Goal: Task Accomplishment & Management: Manage account settings

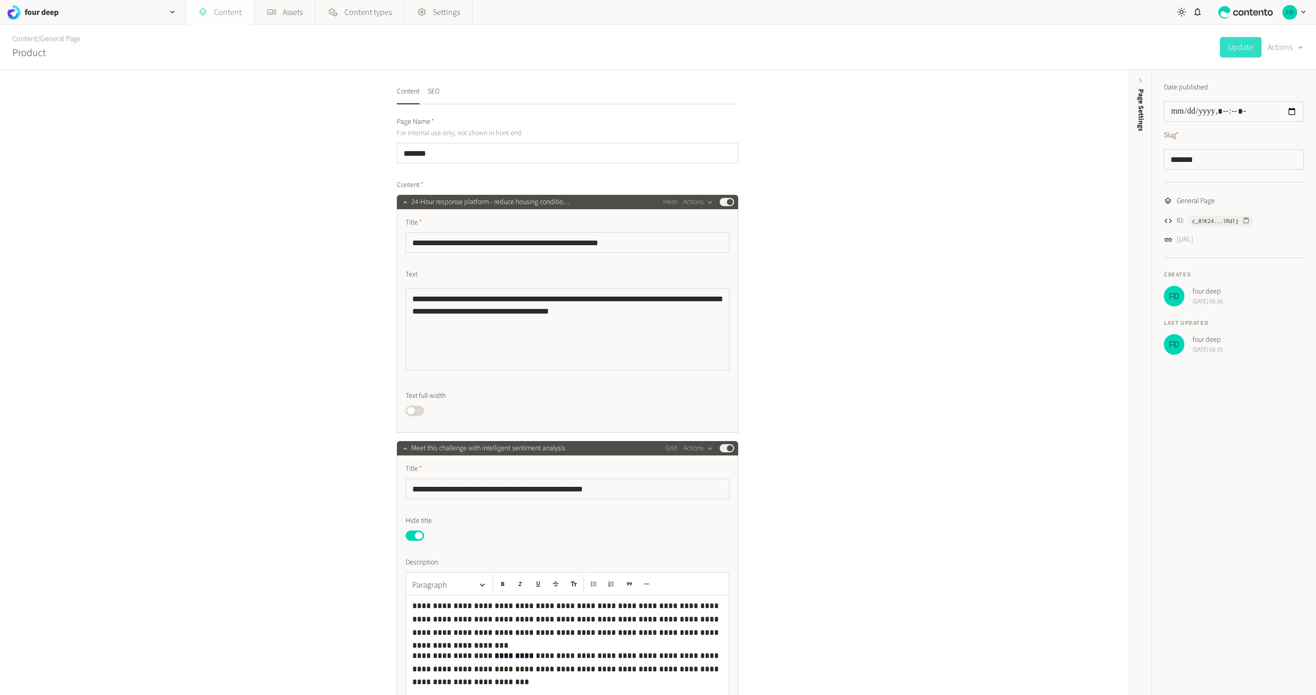
click at [233, 15] on link "Content" at bounding box center [220, 12] width 68 height 25
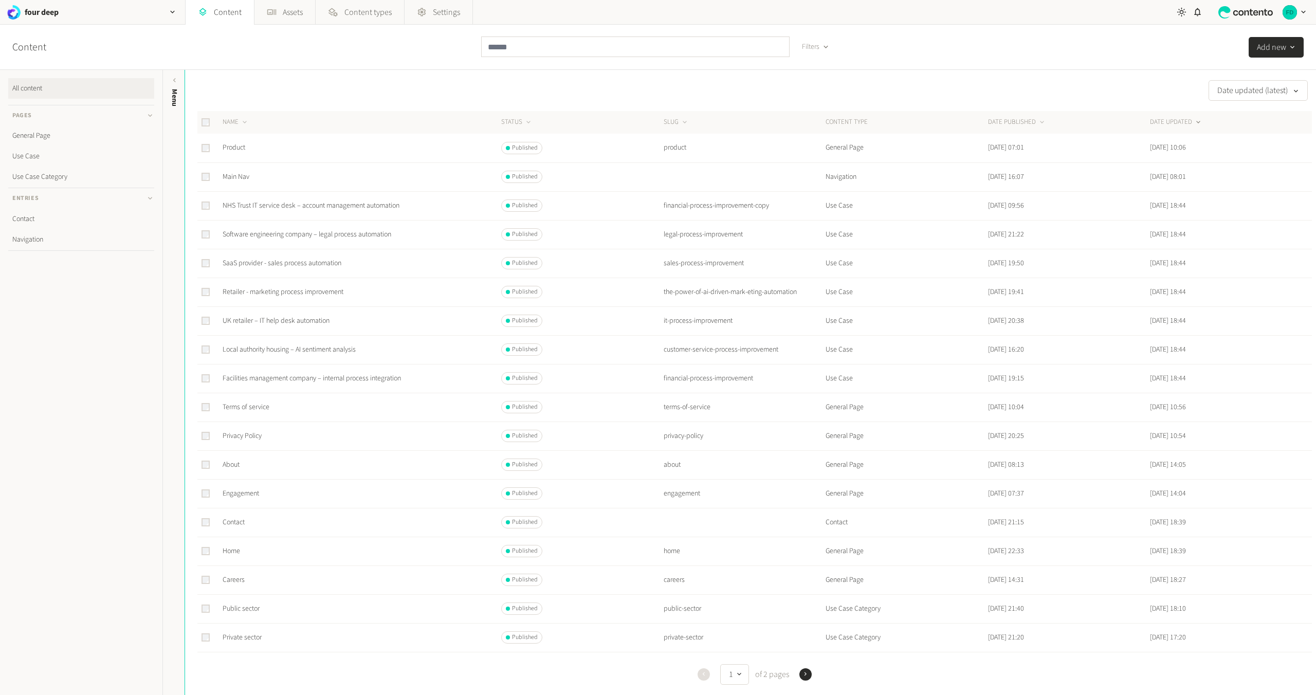
click at [685, 151] on td "product" at bounding box center [744, 148] width 162 height 29
click at [526, 147] on span "Published" at bounding box center [525, 147] width 26 height 9
click at [242, 148] on link "Product" at bounding box center [234, 147] width 23 height 10
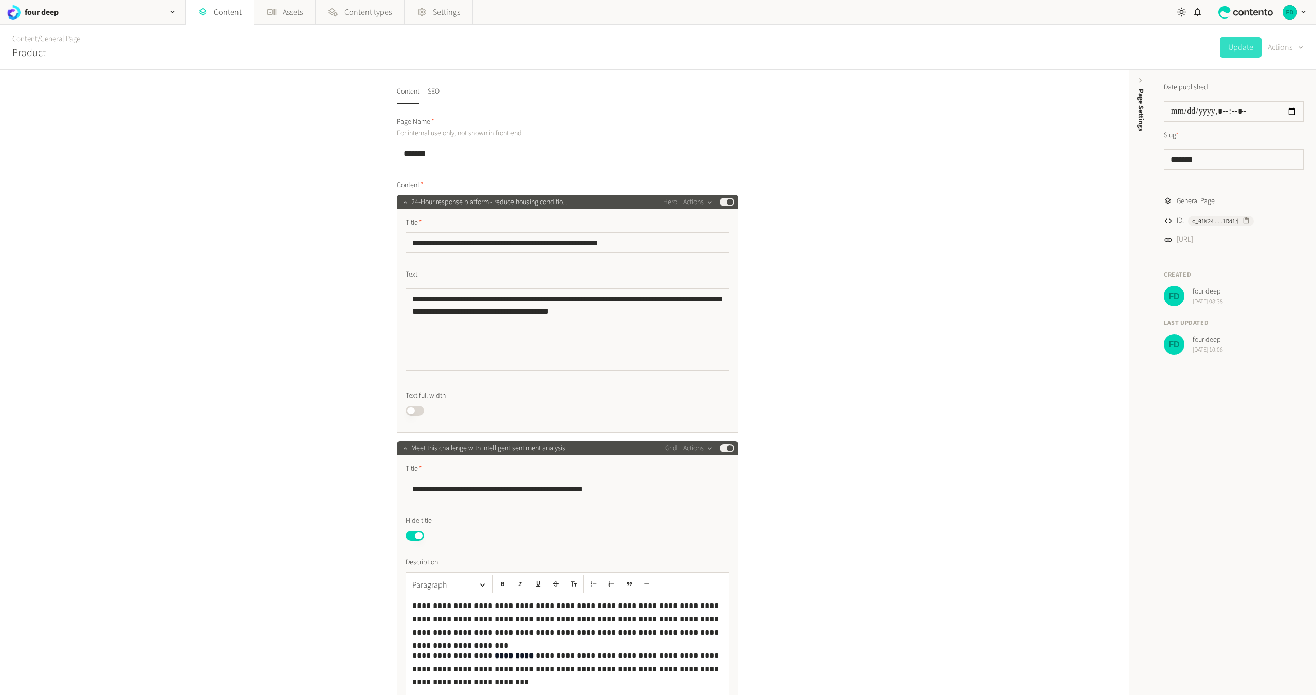
click at [1290, 48] on button "Actions" at bounding box center [1286, 47] width 36 height 21
click at [1122, 56] on div "Content / General Page Product Update Actions" at bounding box center [658, 47] width 1316 height 45
click at [1301, 45] on icon "button" at bounding box center [1300, 48] width 8 height 10
click at [1124, 53] on div "Content / General Page Product Update Actions" at bounding box center [658, 47] width 1316 height 45
click at [1139, 87] on div "Page Settings" at bounding box center [1140, 168] width 23 height 185
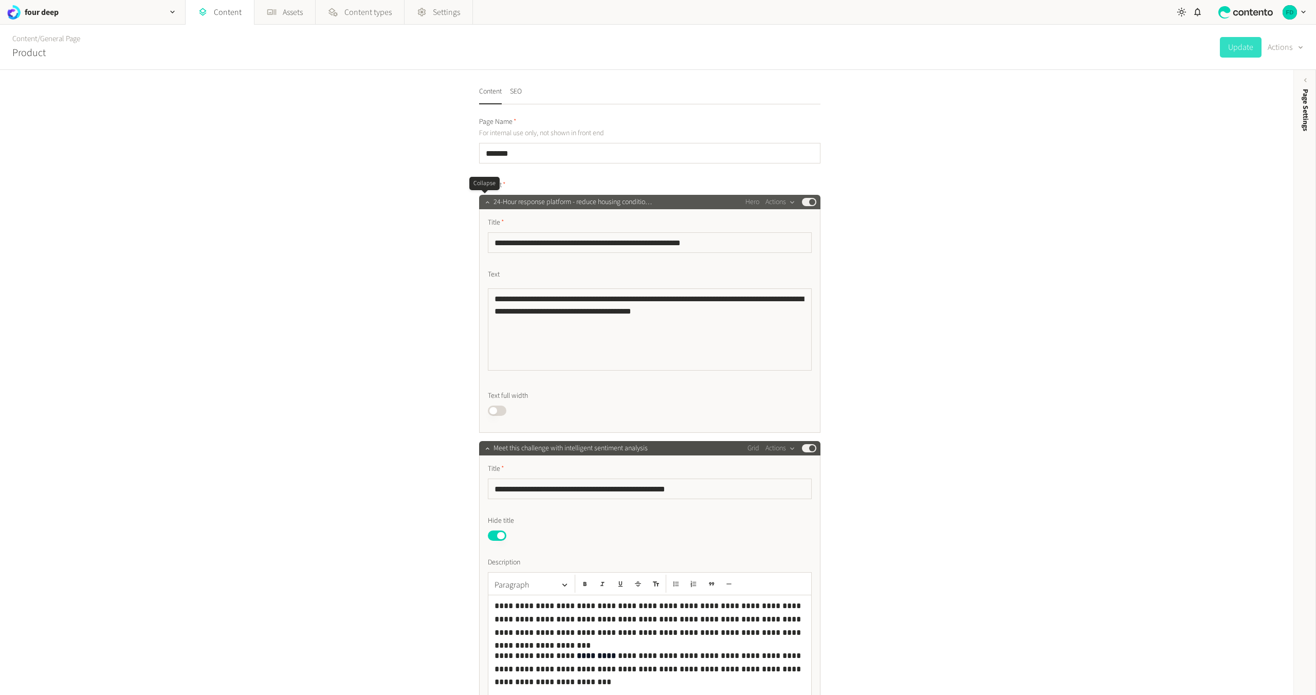
click at [486, 207] on button "button" at bounding box center [487, 201] width 12 height 12
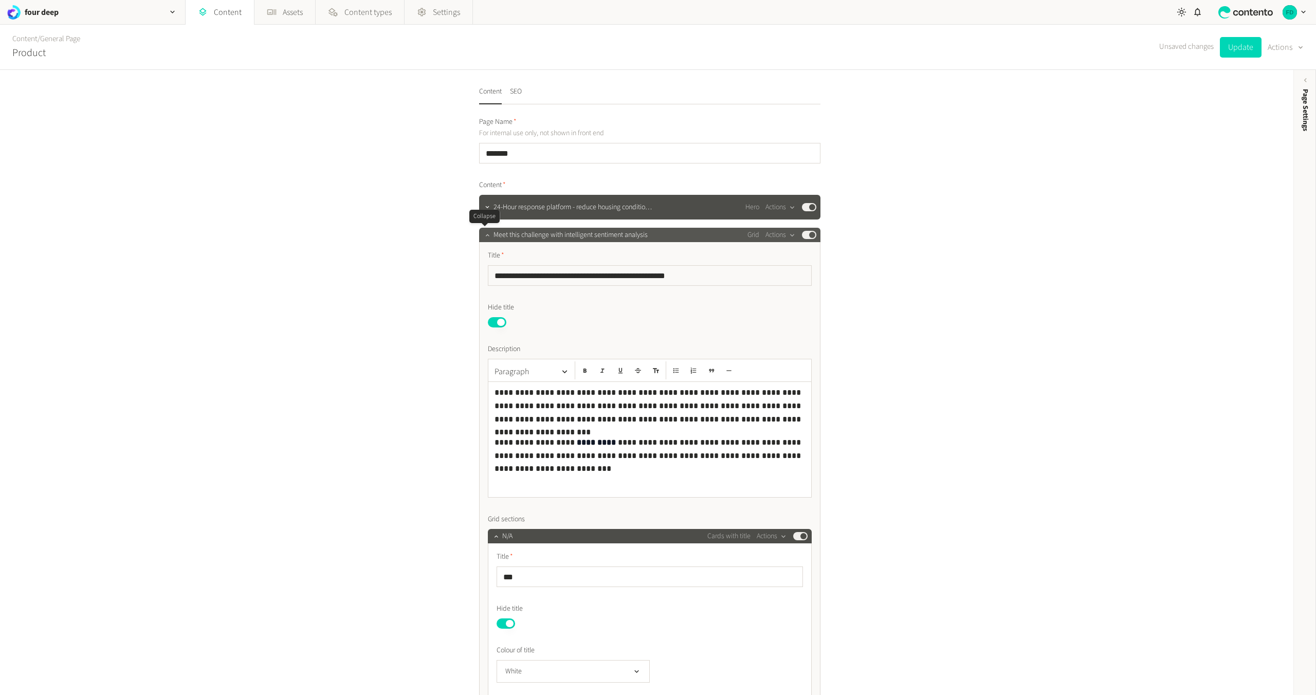
click at [486, 238] on icon "button" at bounding box center [487, 234] width 7 height 7
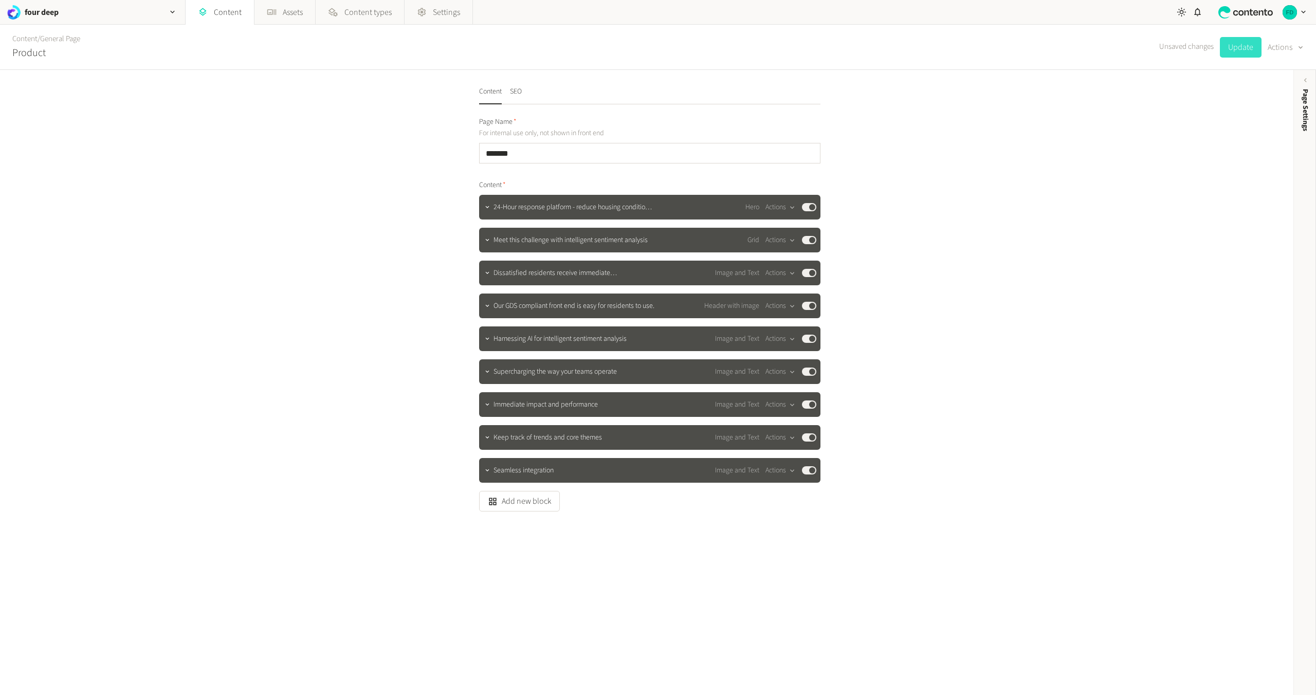
click at [1245, 46] on button "Update" at bounding box center [1241, 47] width 42 height 21
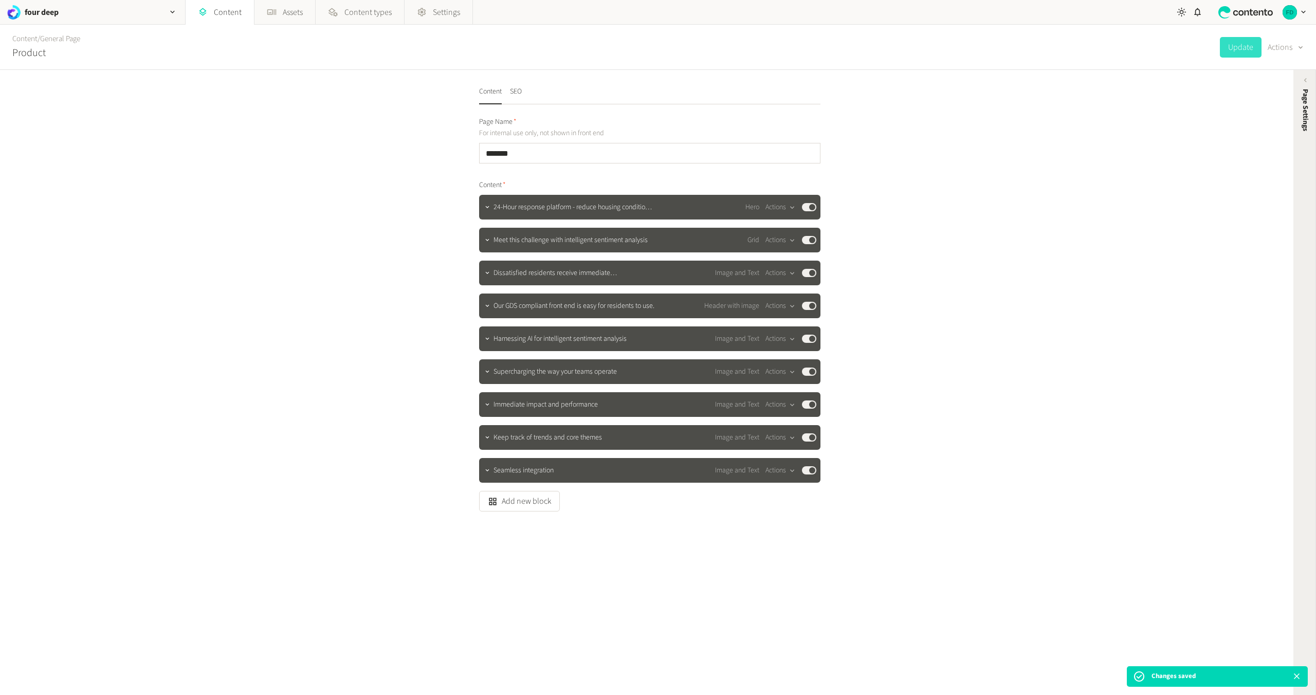
click at [1301, 79] on div "Page Settings" at bounding box center [1305, 168] width 23 height 185
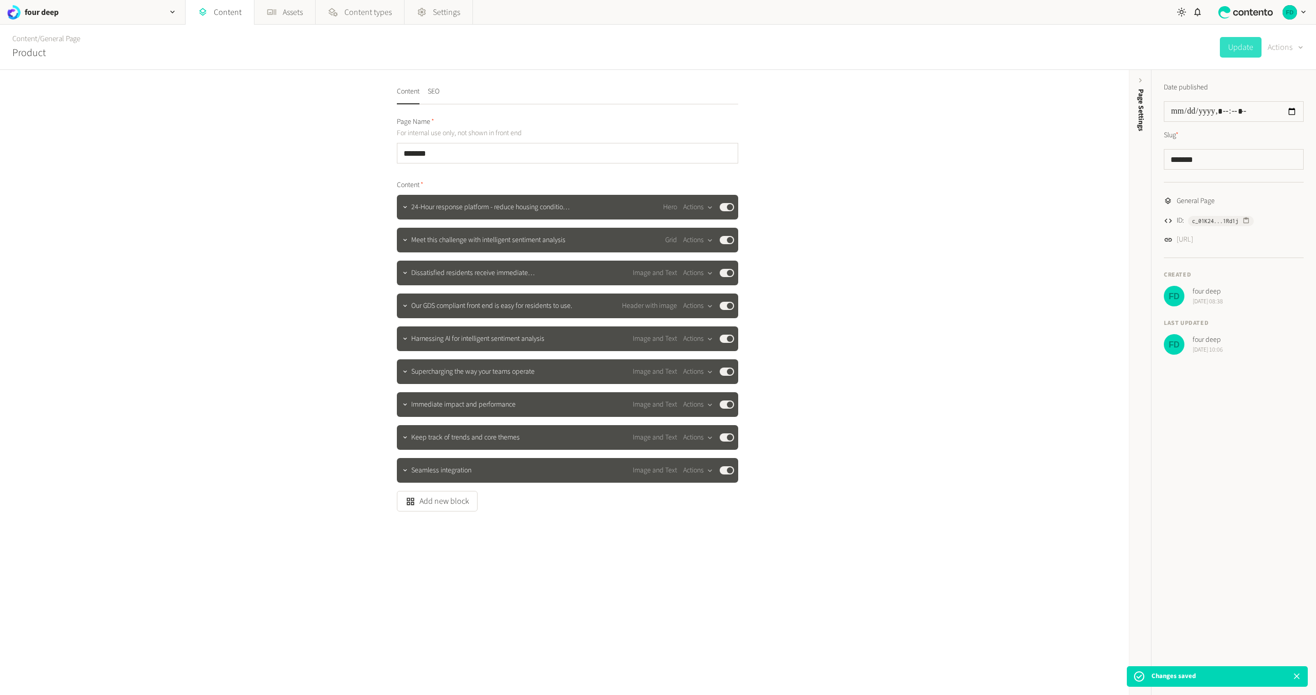
click at [1290, 46] on button "Actions" at bounding box center [1286, 47] width 36 height 21
click at [1057, 61] on div "Content / General Page Product Update Actions" at bounding box center [658, 47] width 1316 height 45
click at [48, 13] on h2 "four deep" at bounding box center [42, 12] width 34 height 12
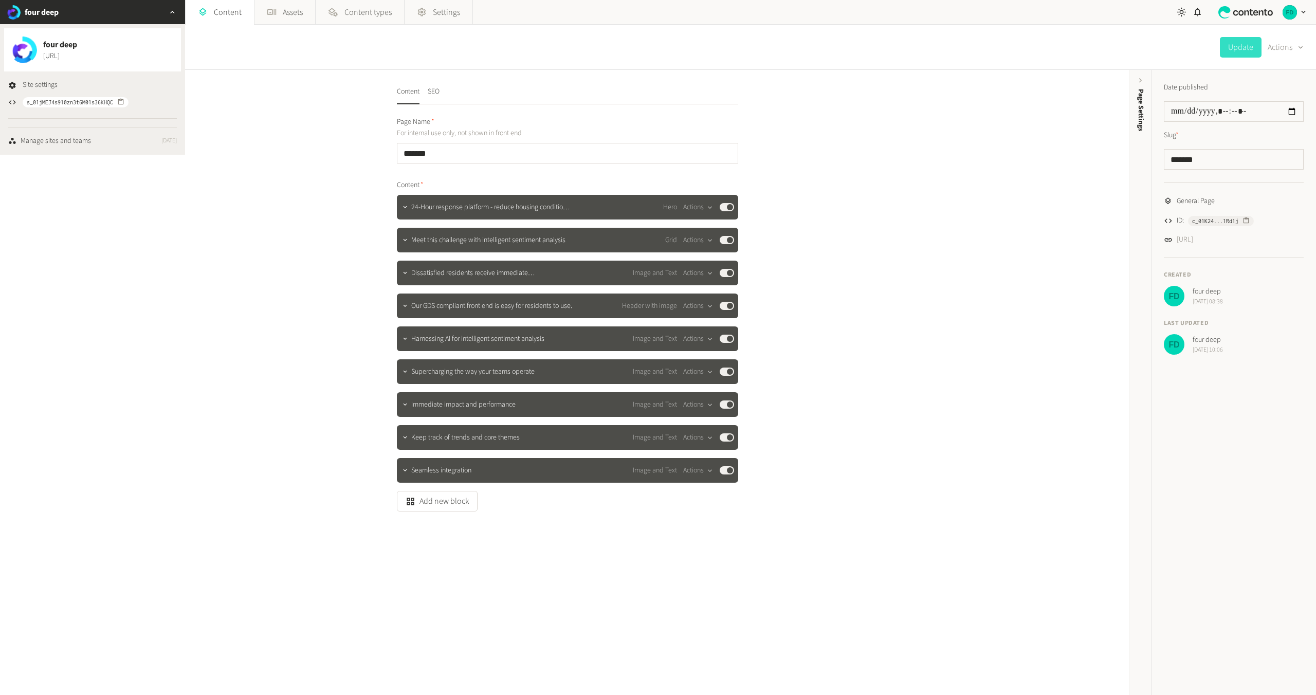
click at [224, 97] on div "Content SEO Page Name For internal use only, not shown in front end ******* Con…" at bounding box center [564, 382] width 1129 height 625
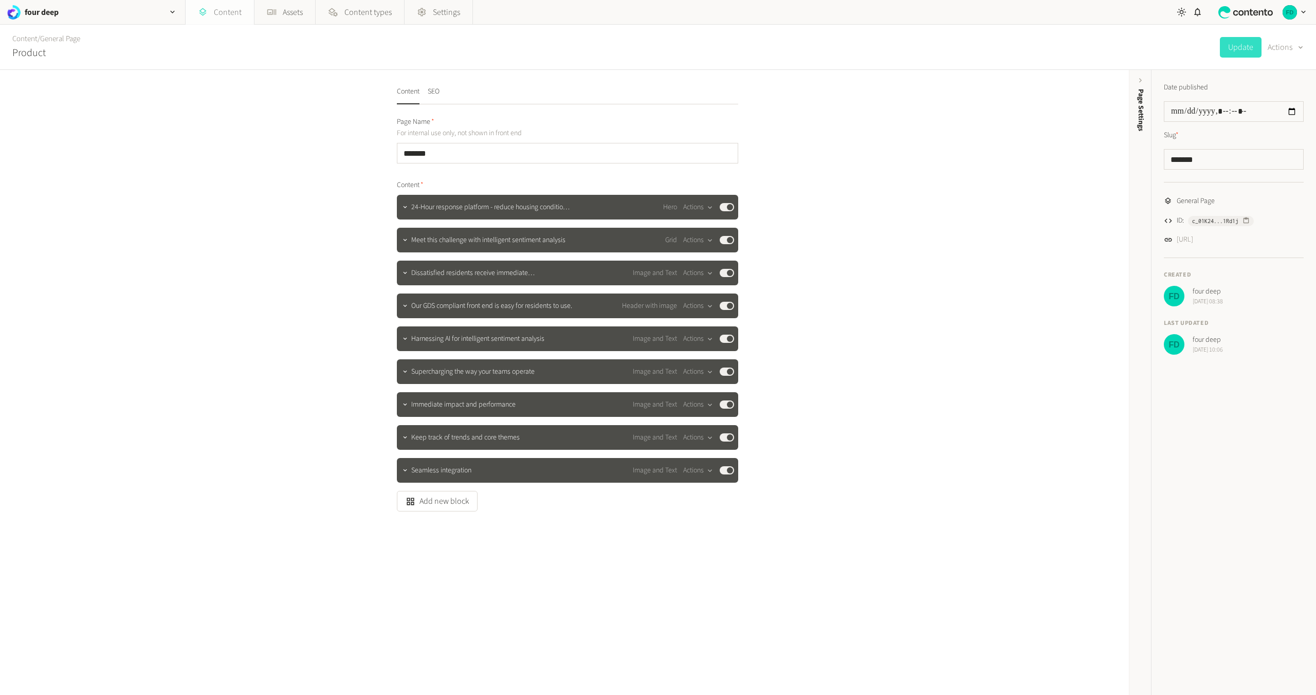
click at [229, 11] on link "Content" at bounding box center [220, 12] width 68 height 25
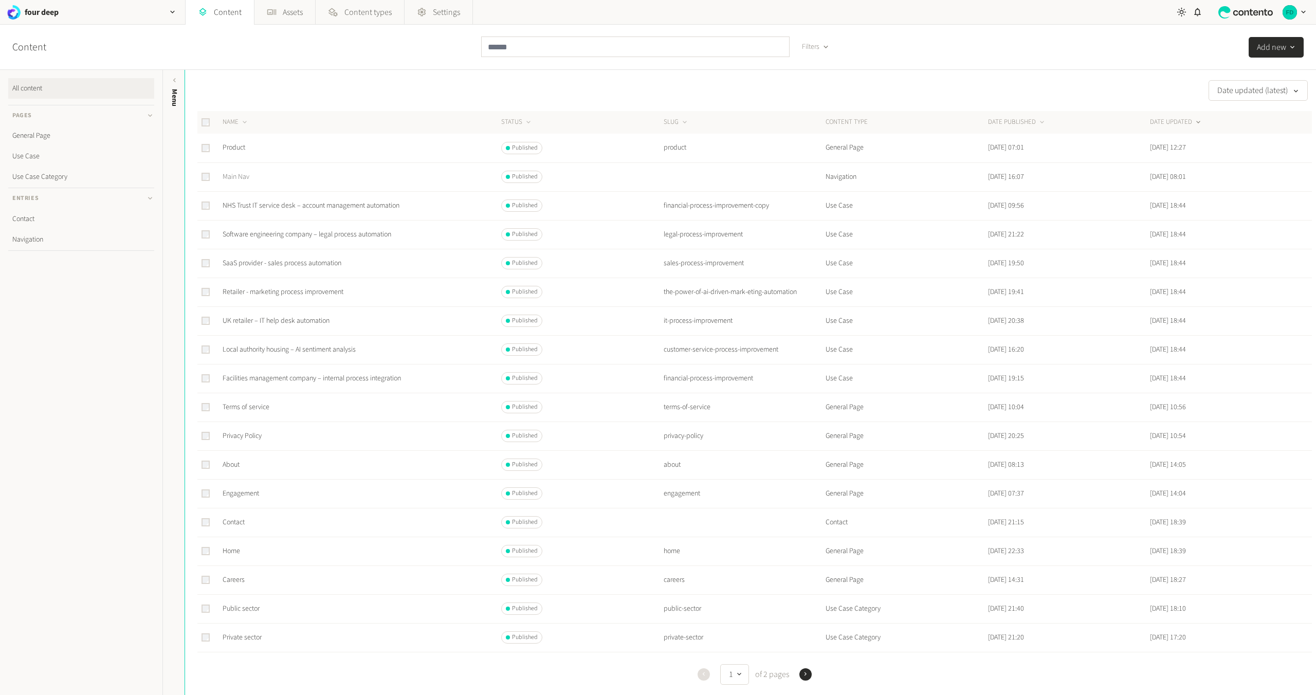
click at [234, 180] on link "Main Nav" at bounding box center [236, 177] width 27 height 10
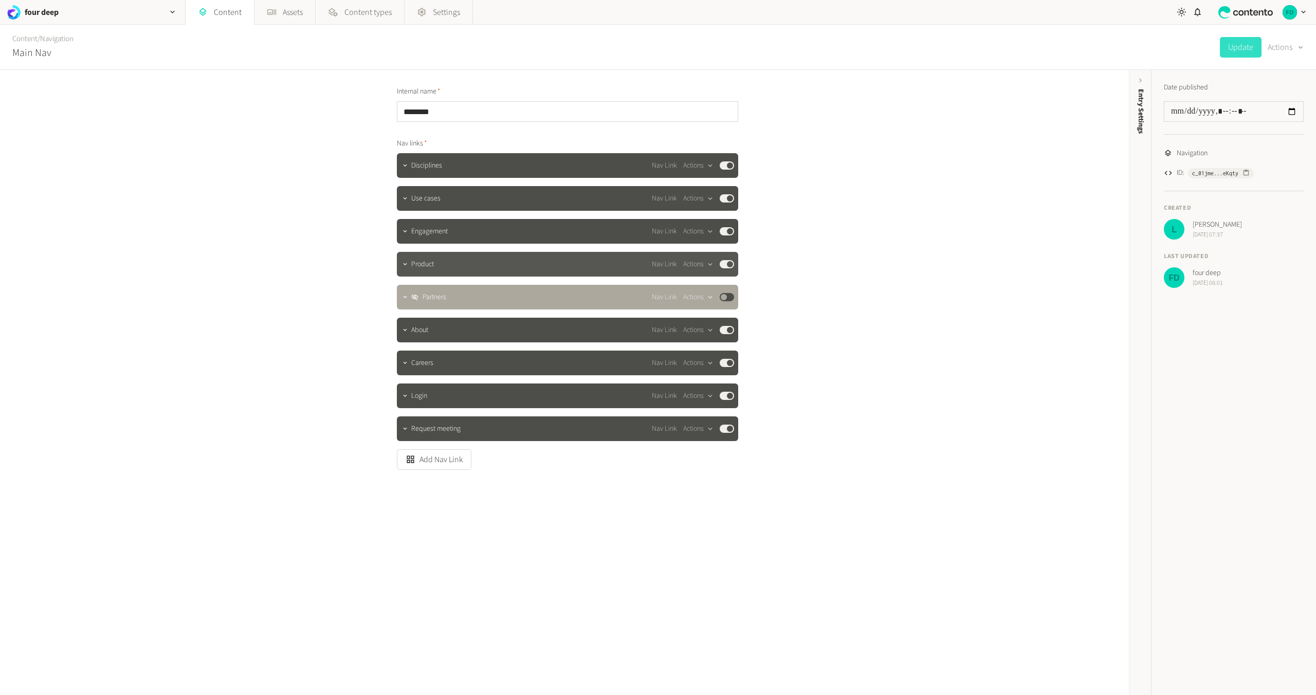
click at [721, 266] on button "Published" at bounding box center [727, 264] width 14 height 8
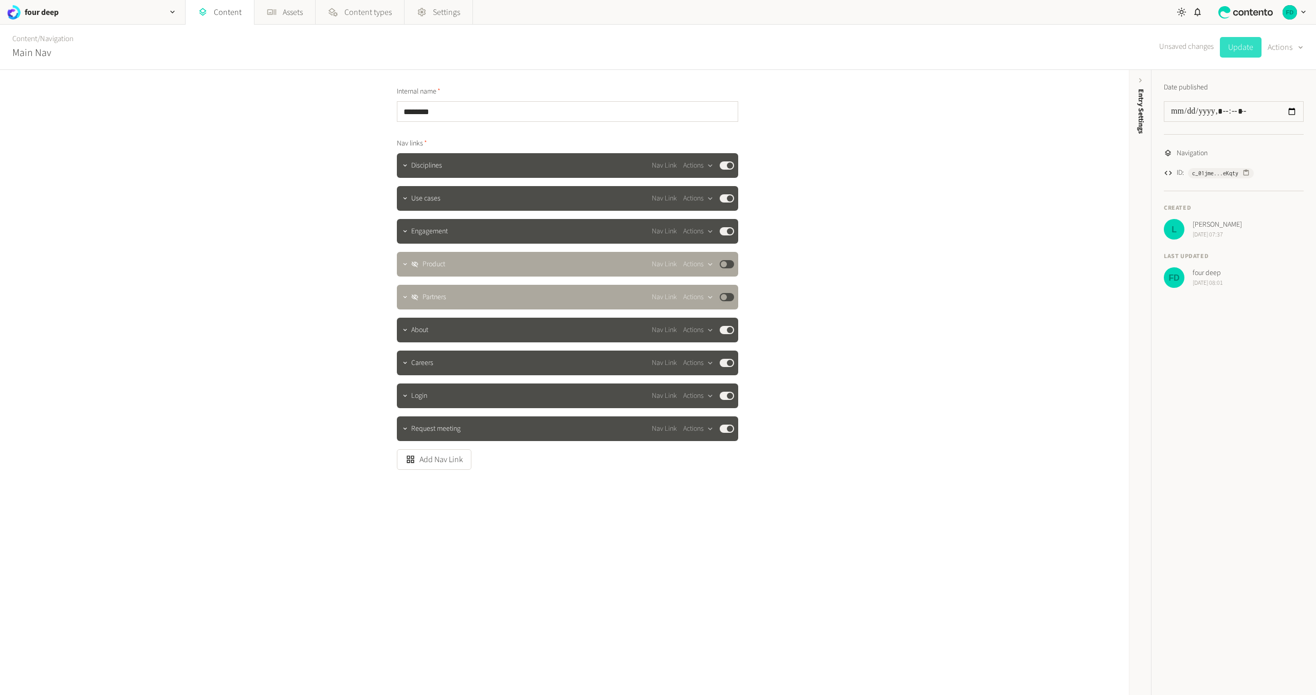
click at [1237, 44] on button "Update" at bounding box center [1241, 47] width 42 height 21
